Goal: Browse casually

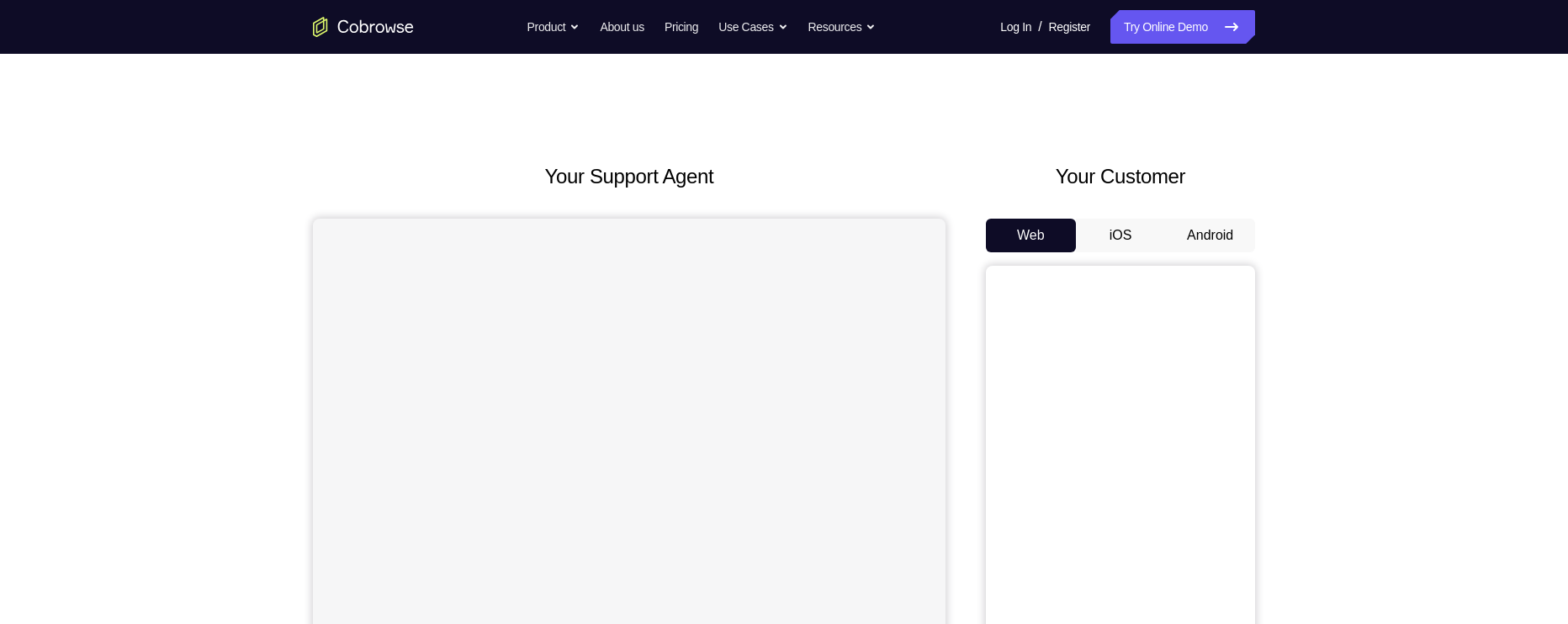
click at [1121, 238] on button "iOS" at bounding box center [1121, 235] width 90 height 34
click at [1229, 239] on button "Android" at bounding box center [1210, 235] width 90 height 34
click at [1059, 235] on button "Web" at bounding box center [1031, 235] width 90 height 34
click at [1126, 234] on button "iOS" at bounding box center [1121, 235] width 90 height 34
click at [1242, 240] on button "Android" at bounding box center [1210, 235] width 90 height 34
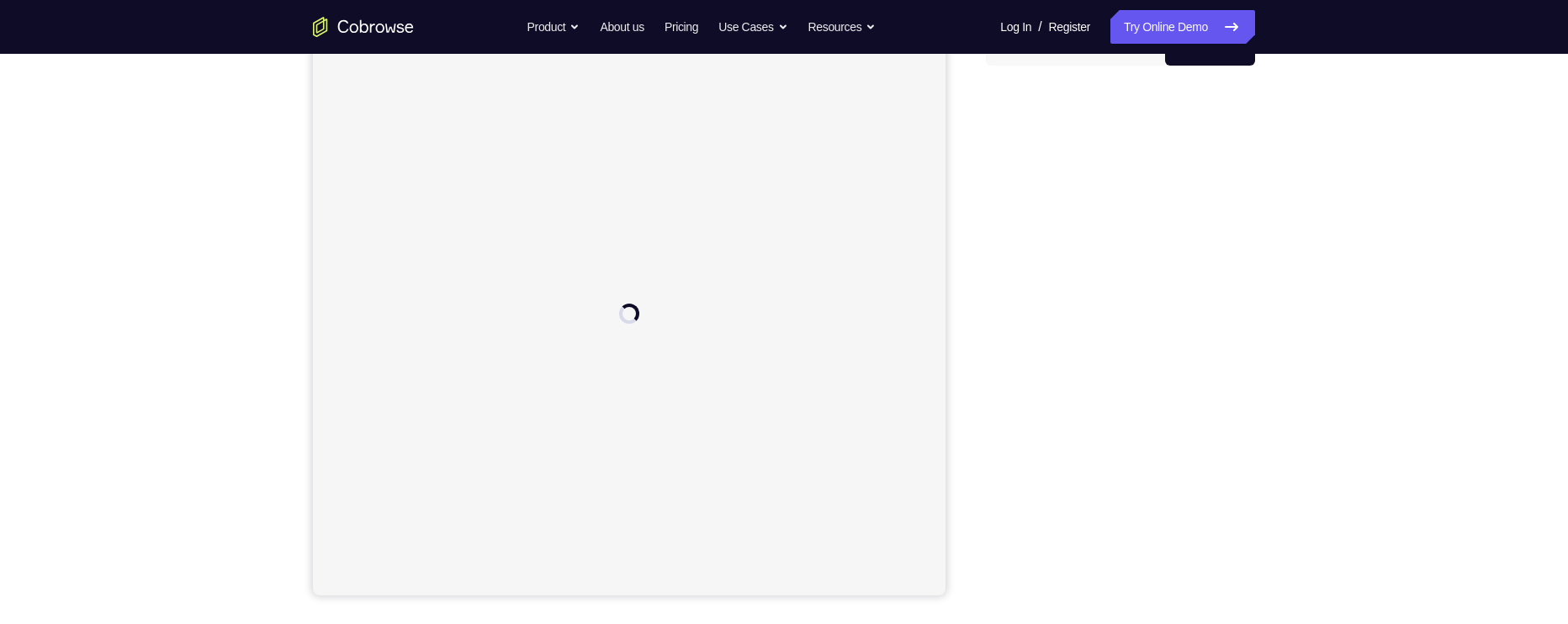
scroll to position [191, 0]
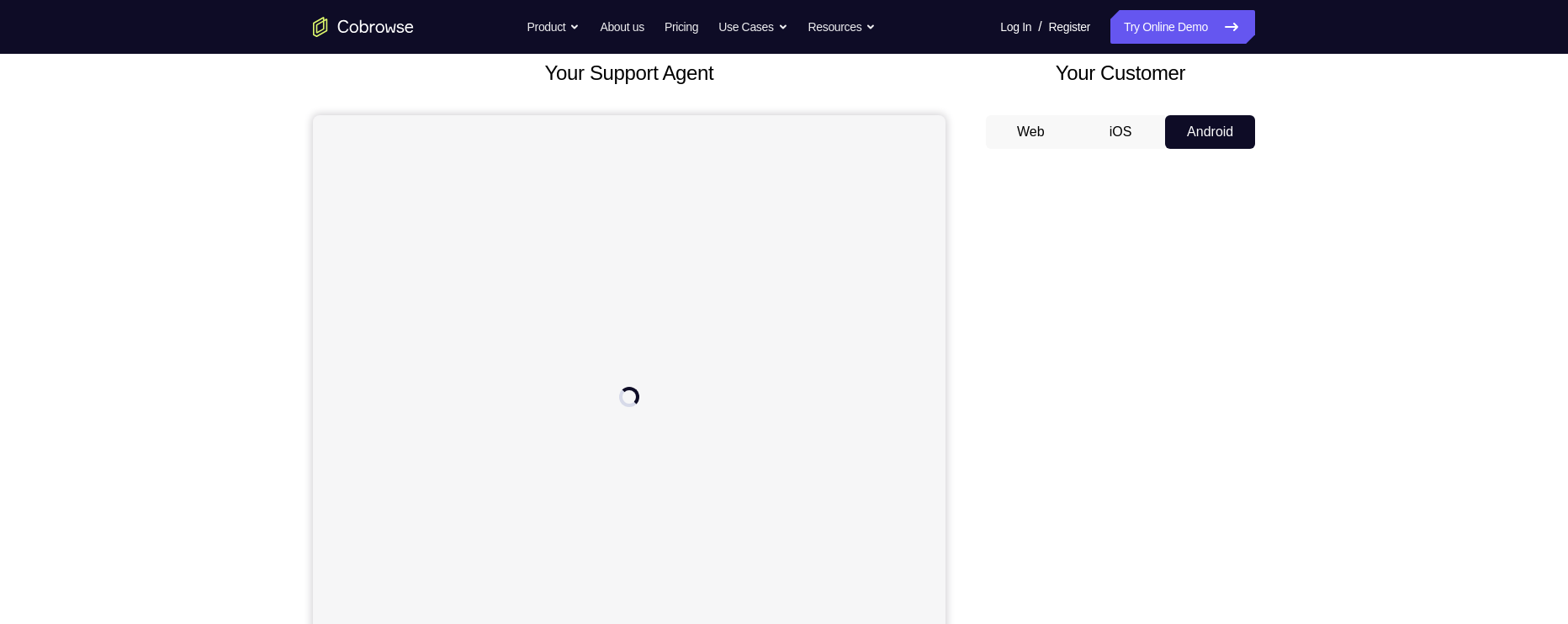
click at [1041, 115] on button "Web" at bounding box center [1031, 132] width 90 height 34
click at [1120, 127] on button "iOS" at bounding box center [1121, 132] width 90 height 34
click at [1197, 127] on button "Android" at bounding box center [1210, 132] width 90 height 34
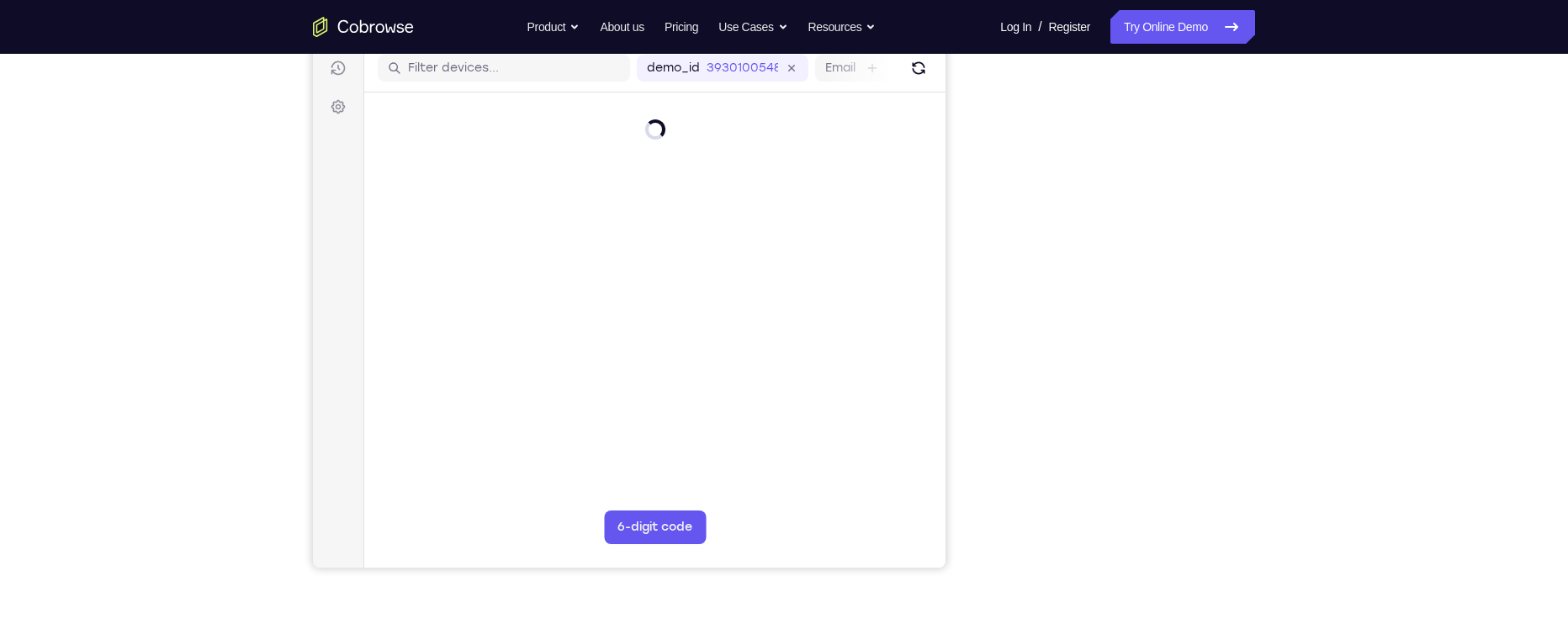
scroll to position [208, 0]
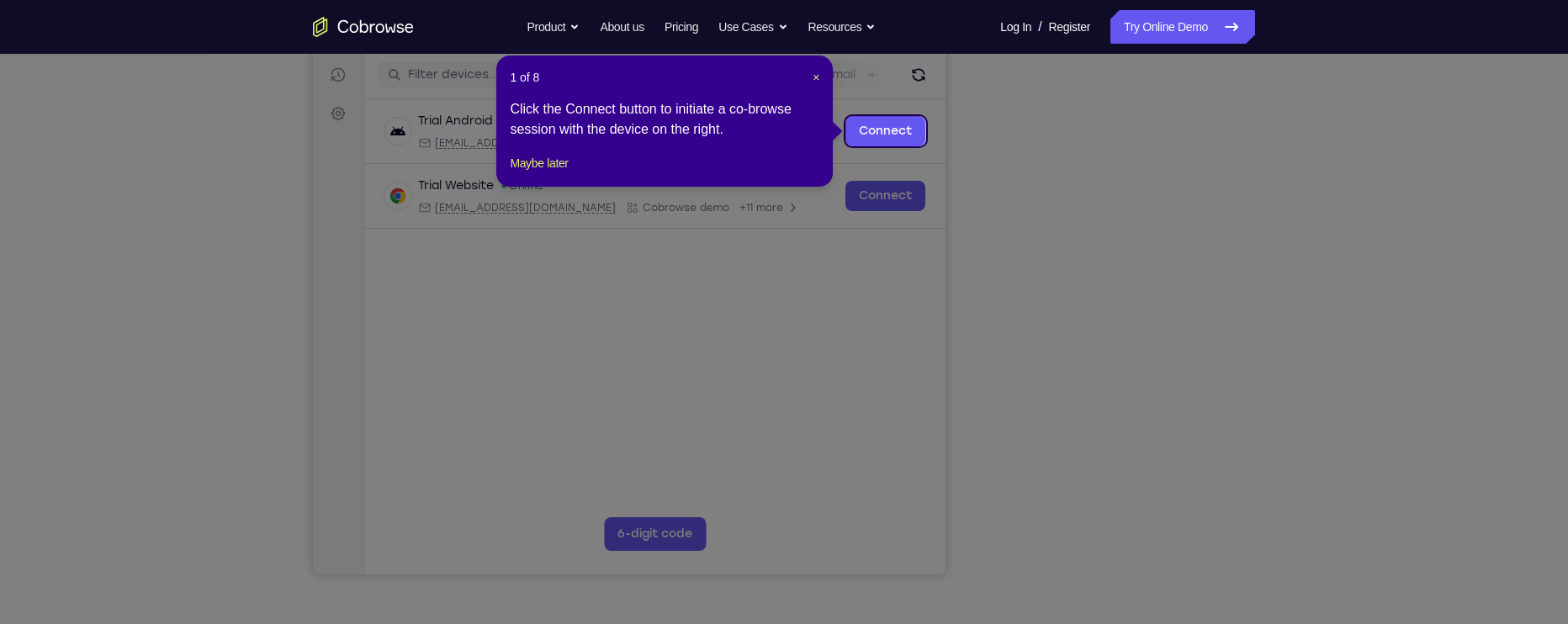
click at [1104, 273] on icon at bounding box center [784, 312] width 1568 height 624
click at [562, 173] on button "Maybe later" at bounding box center [539, 163] width 58 height 21
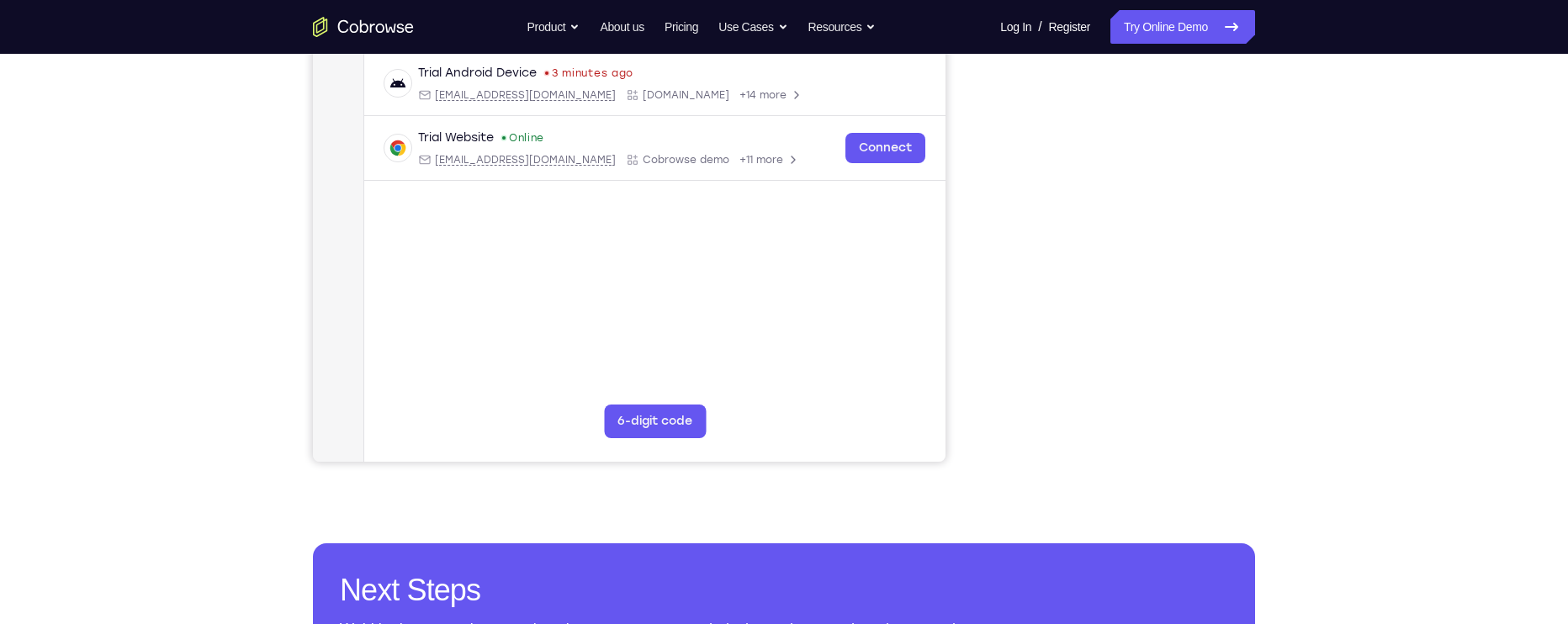
scroll to position [332, 0]
